Goal: Information Seeking & Learning: Learn about a topic

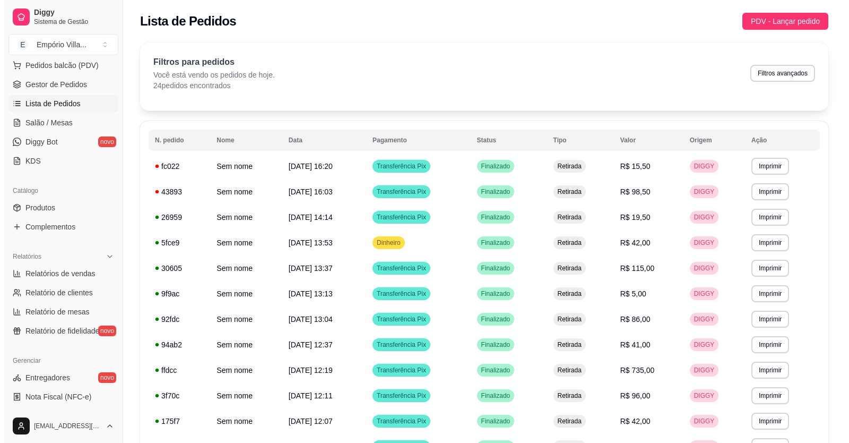
scroll to position [265, 0]
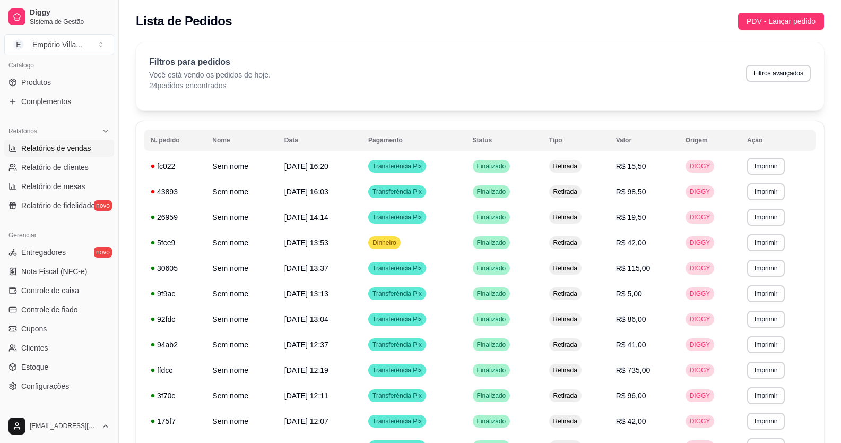
click at [67, 151] on span "Relatórios de vendas" at bounding box center [56, 148] width 70 height 11
select select "ALL"
select select "0"
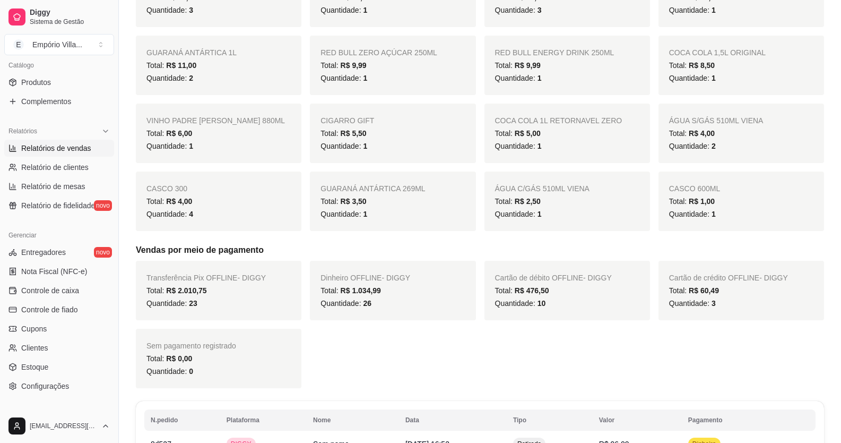
scroll to position [796, 0]
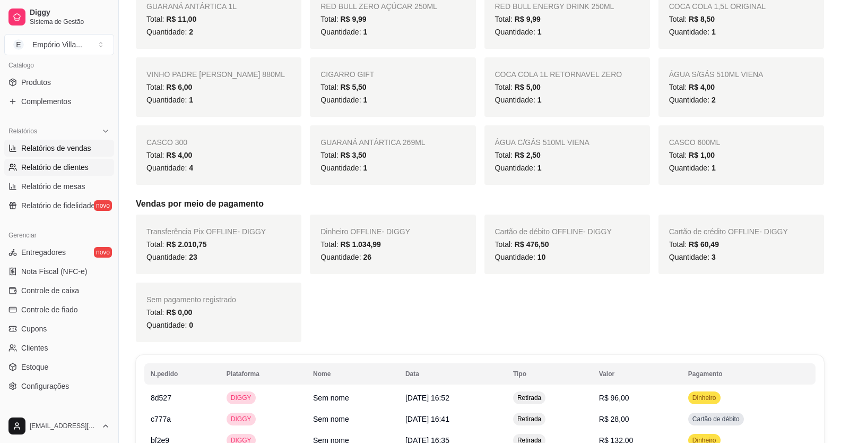
drag, startPoint x: 387, startPoint y: 131, endPoint x: 74, endPoint y: 166, distance: 314.5
click at [74, 166] on span "Relatório de clientes" at bounding box center [54, 167] width 67 height 11
select select "30"
select select "HIGHEST_TOTAL_SPENT_WITH_ORDERS"
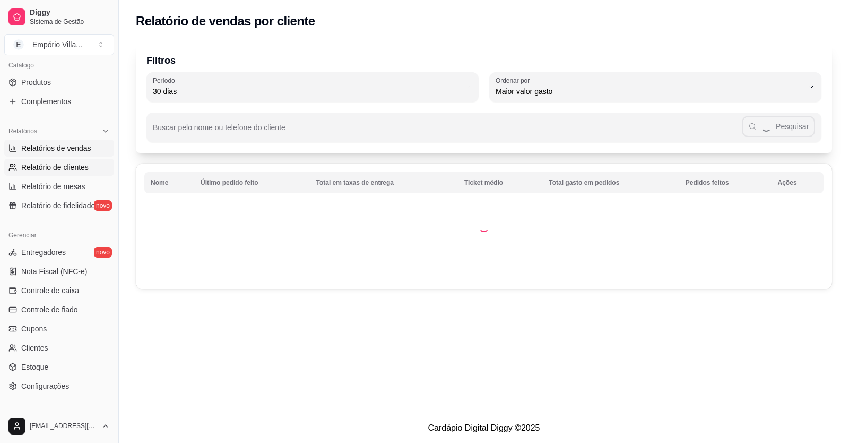
click at [79, 142] on link "Relatórios de vendas" at bounding box center [59, 148] width 110 height 17
select select "ALL"
select select "0"
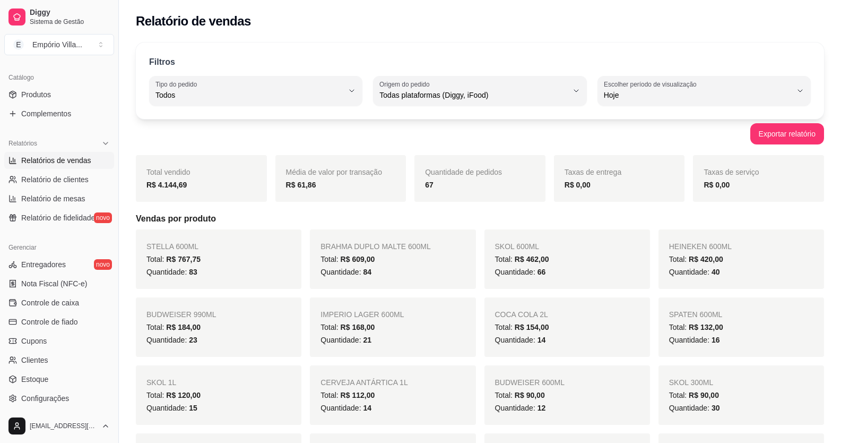
scroll to position [308, 0]
